Goal: Task Accomplishment & Management: Manage account settings

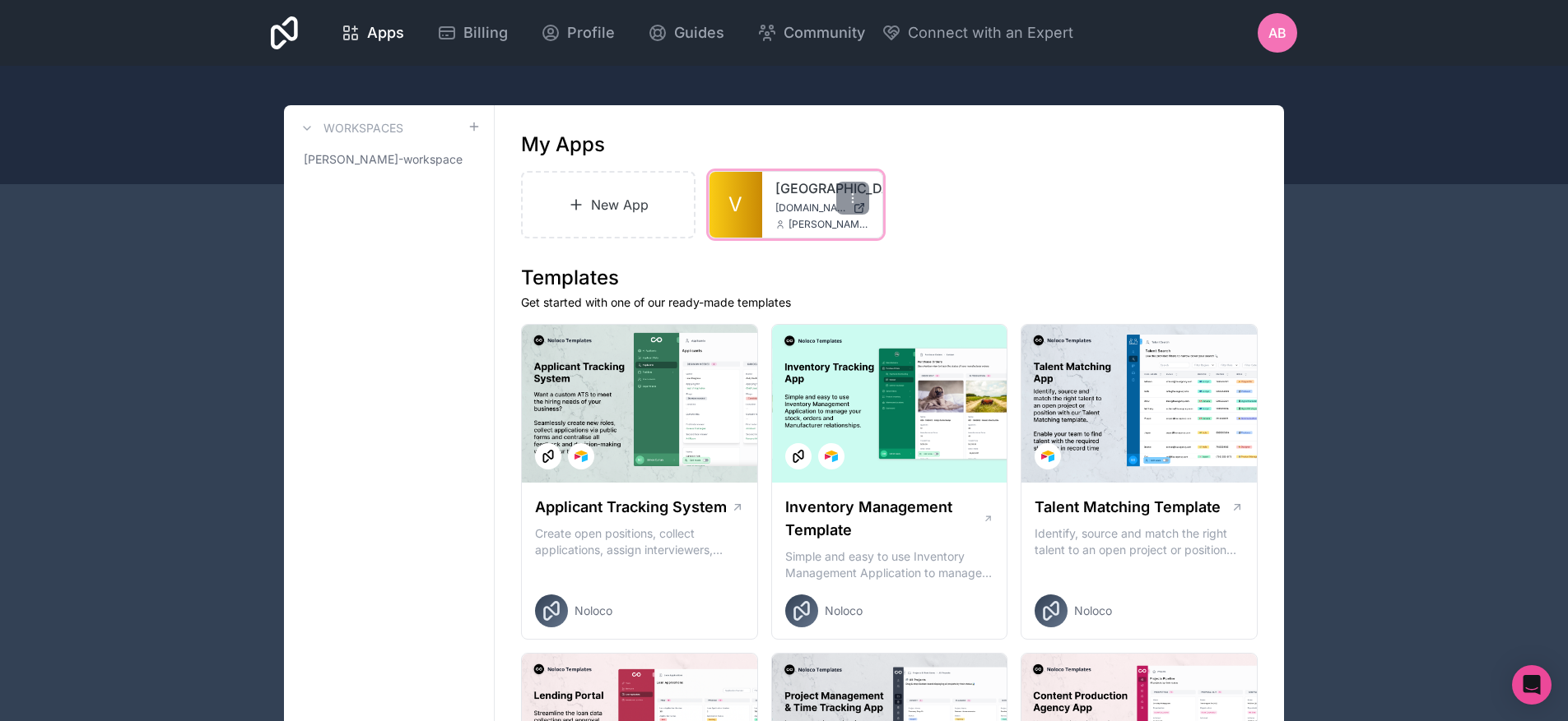
click at [770, 199] on div "venezance venezance.noloco.co arthur.bazin@venezance.com" at bounding box center [821, 205] width 120 height 66
click at [785, 183] on link "[GEOGRAPHIC_DATA]" at bounding box center [821, 188] width 93 height 19
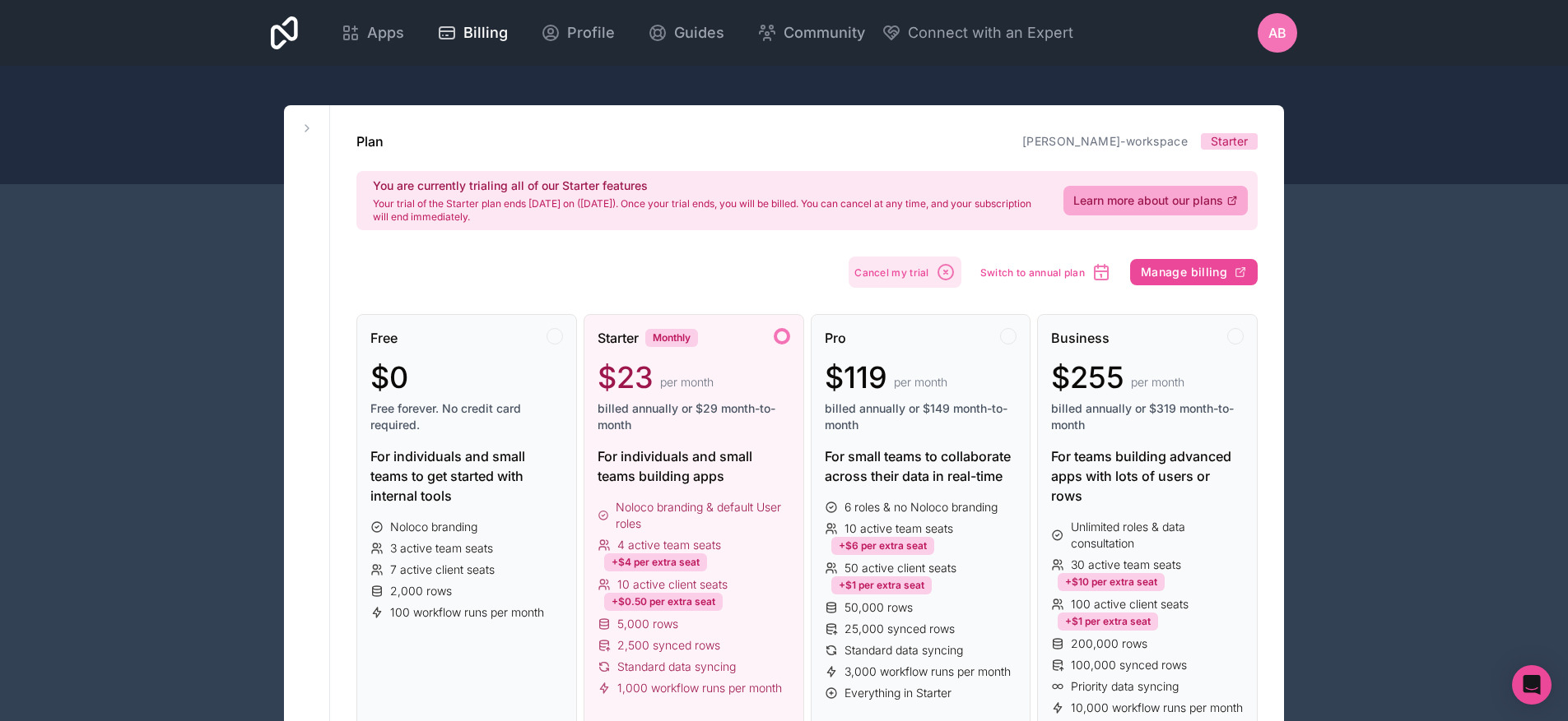
click at [918, 279] on button "Cancel my trial" at bounding box center [905, 272] width 113 height 31
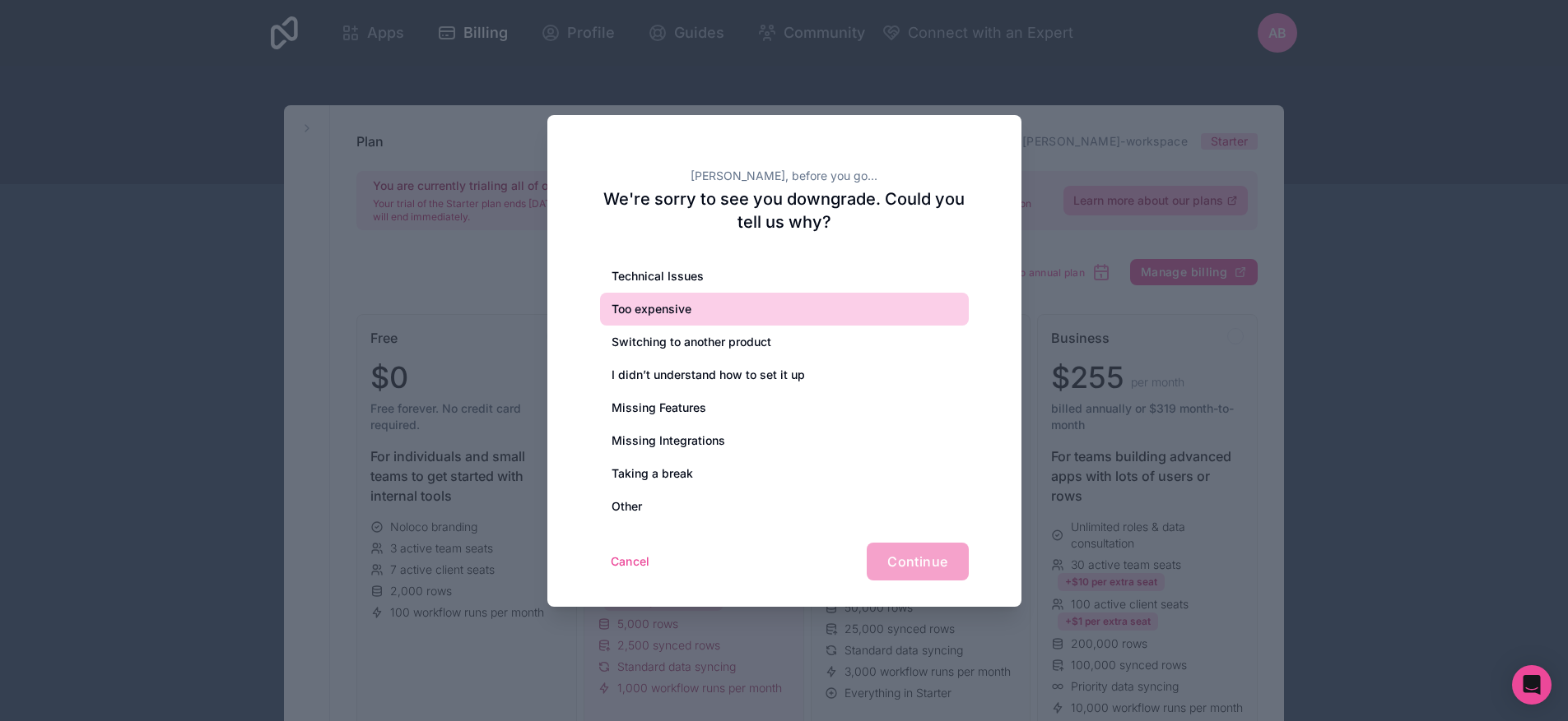
click at [727, 300] on div "Too expensive" at bounding box center [784, 309] width 369 height 33
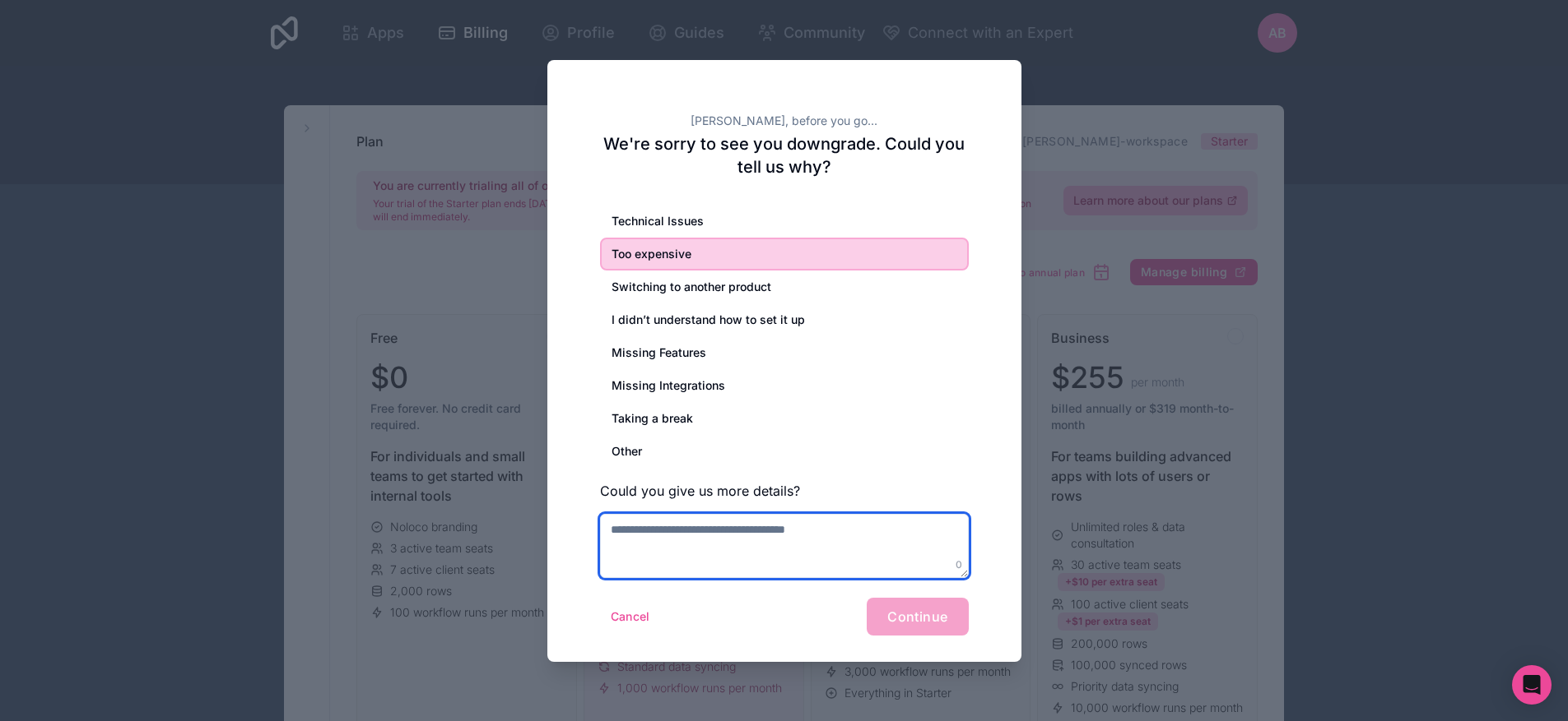
click at [826, 536] on textarea at bounding box center [784, 546] width 369 height 64
type textarea "**********"
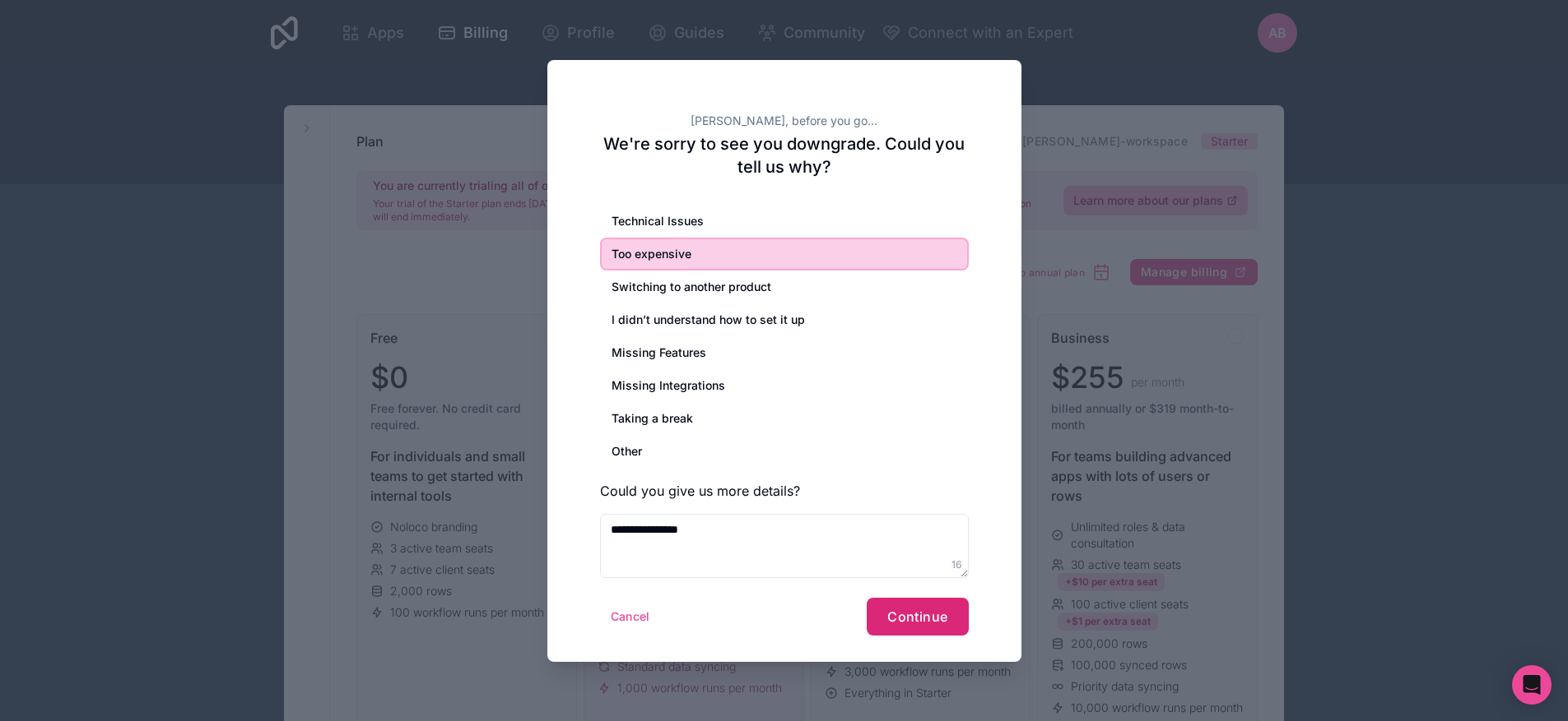
click at [924, 605] on button "Continue" at bounding box center [917, 617] width 101 height 38
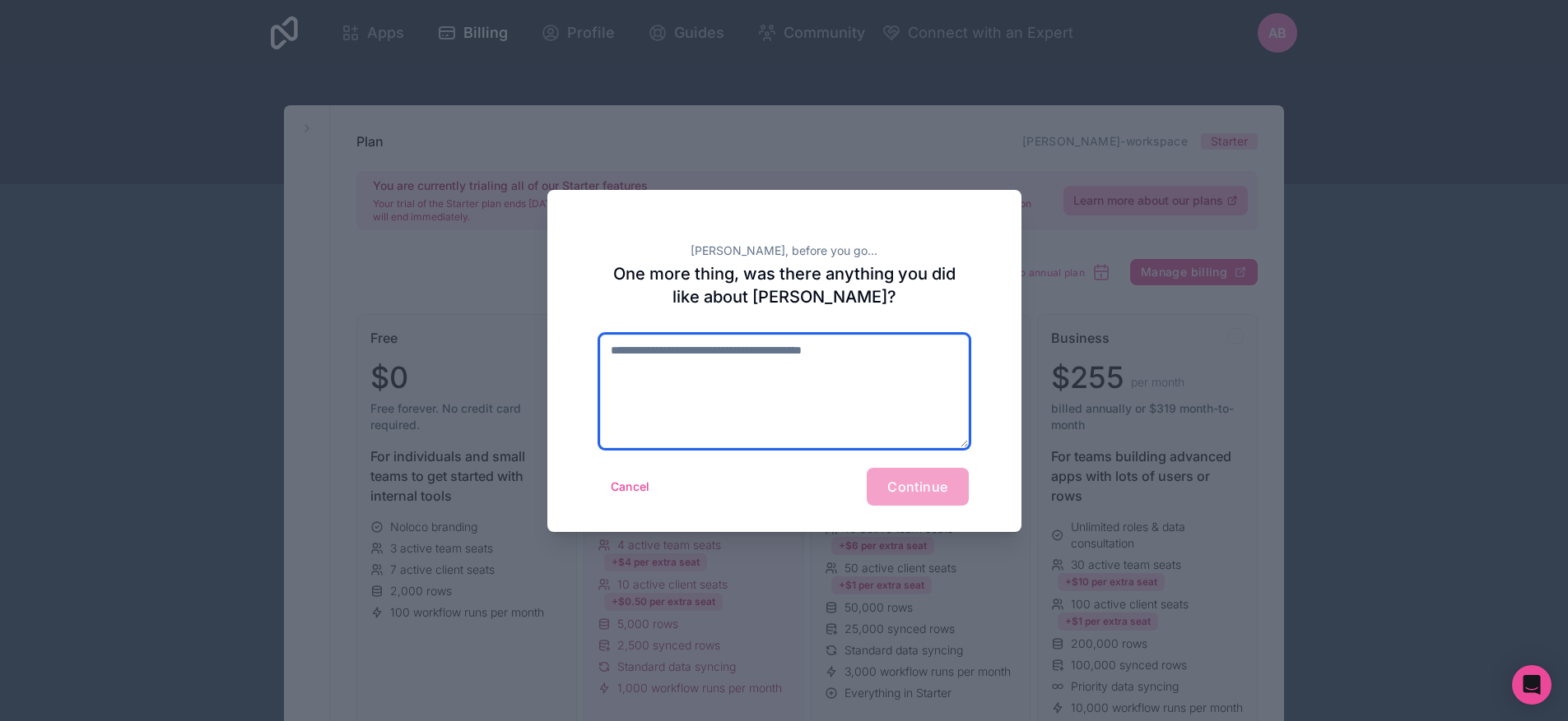
click at [693, 361] on textarea at bounding box center [784, 391] width 369 height 114
type textarea "**"
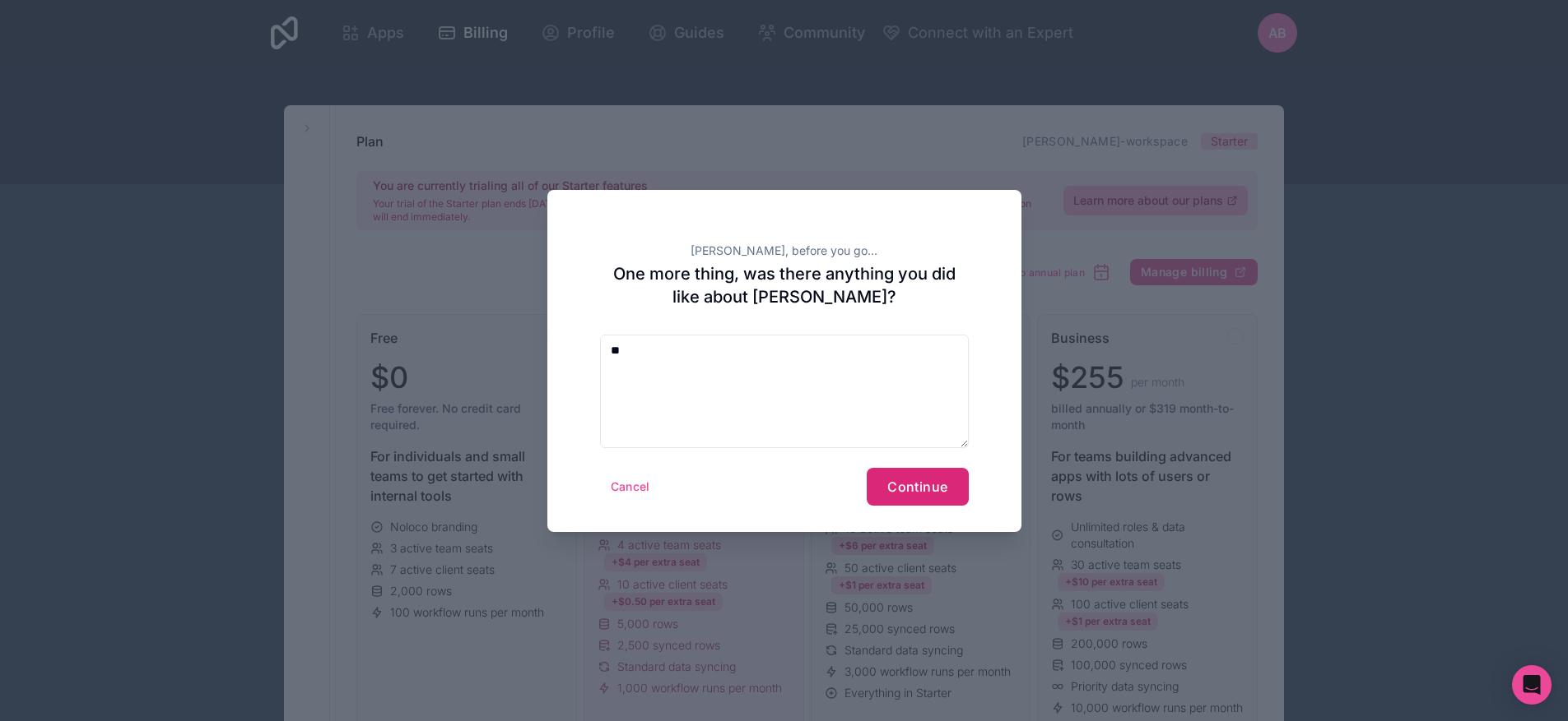
click at [903, 471] on button "Continue" at bounding box center [917, 487] width 101 height 38
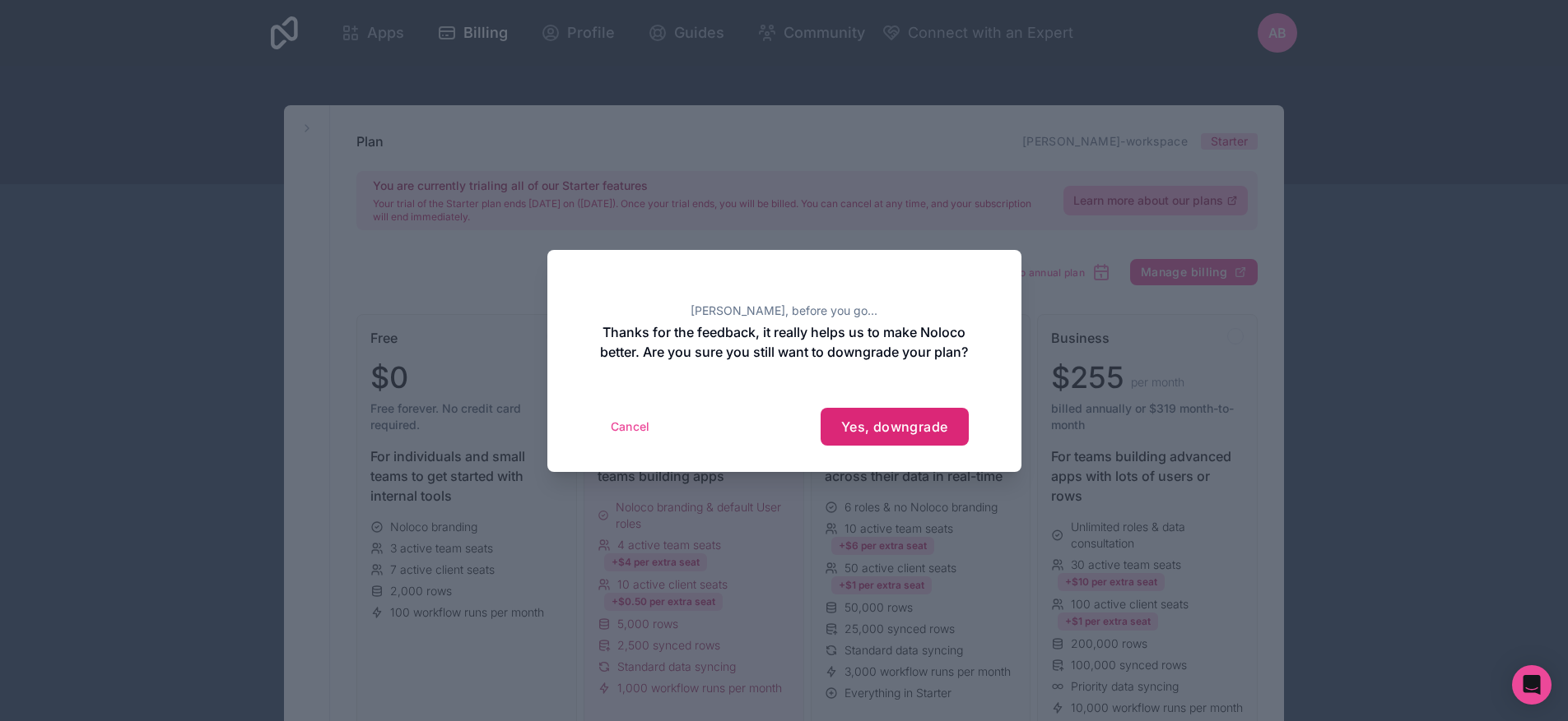
click at [905, 446] on button "Yes, downgrade" at bounding box center [894, 426] width 148 height 38
